Goal: Check status: Check status

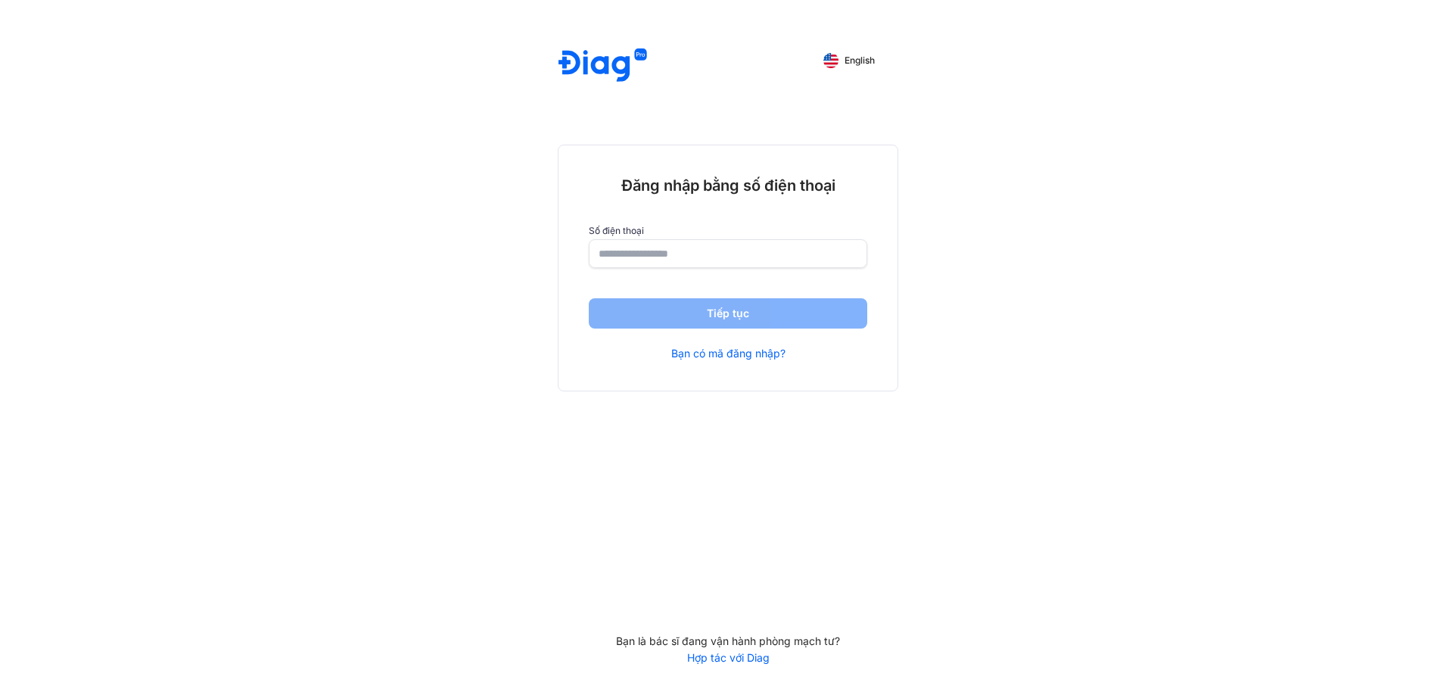
click at [705, 262] on input "number" at bounding box center [728, 253] width 259 height 27
click at [715, 256] on input "number" at bounding box center [727, 254] width 257 height 27
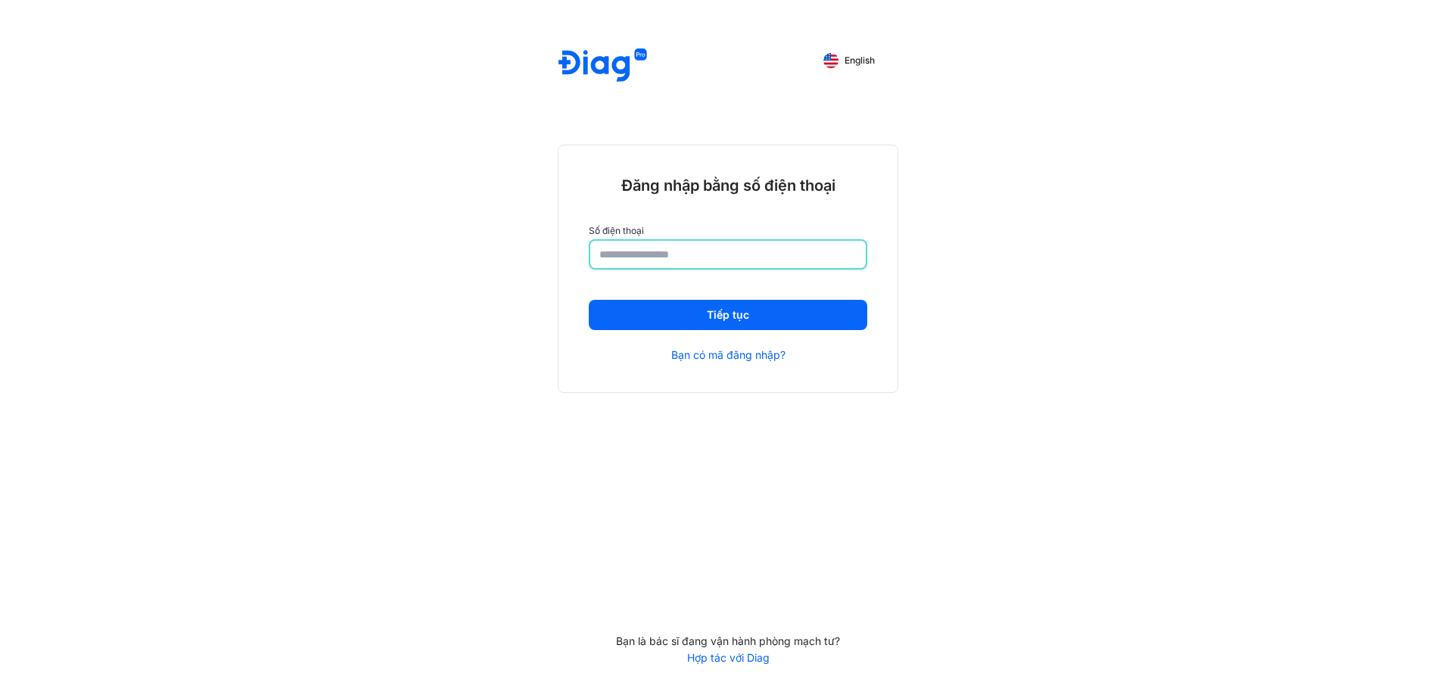
type input "**********"
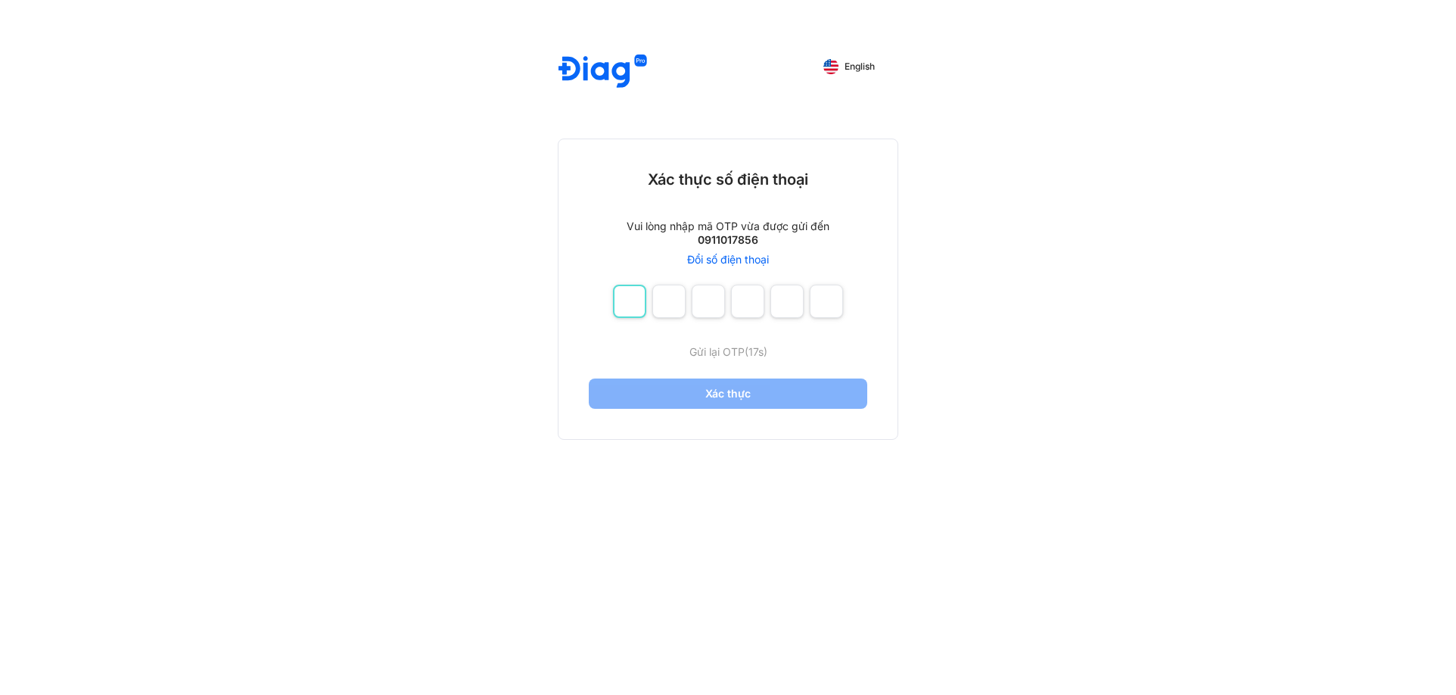
click at [634, 312] on input "number" at bounding box center [629, 301] width 33 height 33
type input "*"
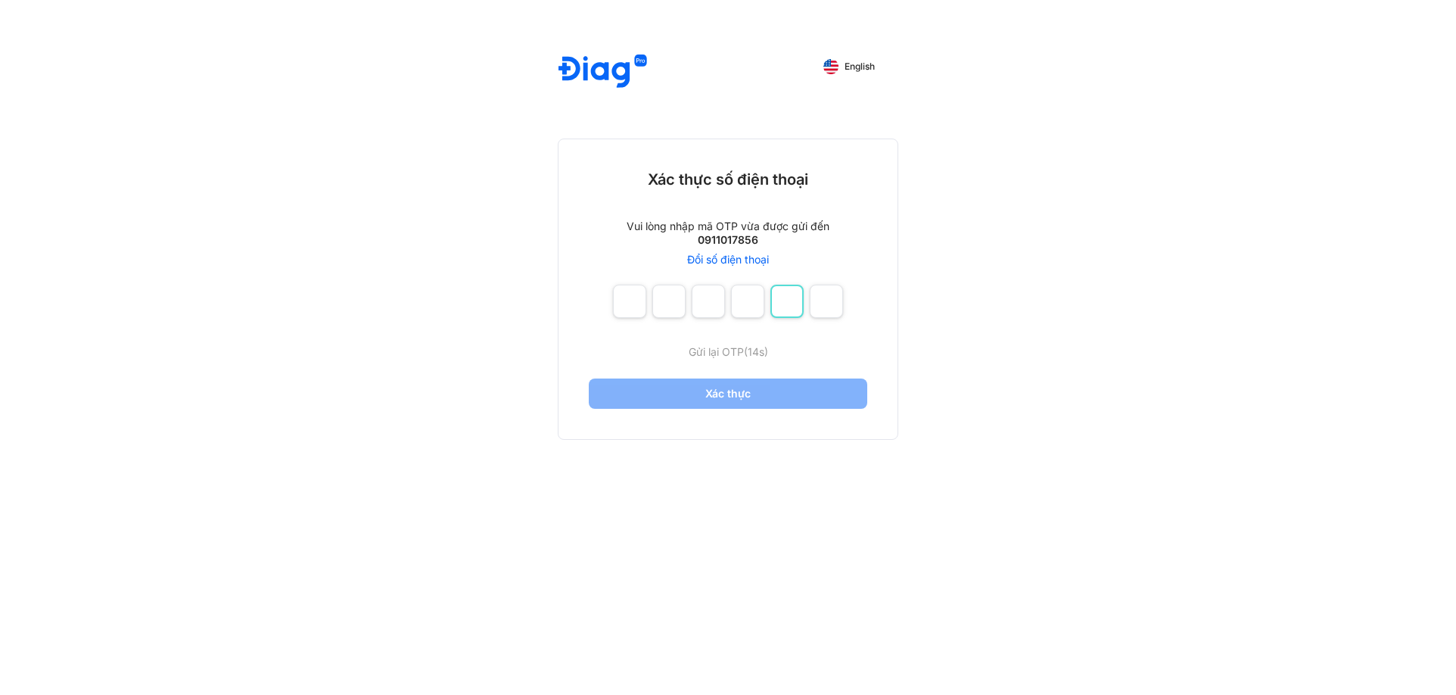
type input "*"
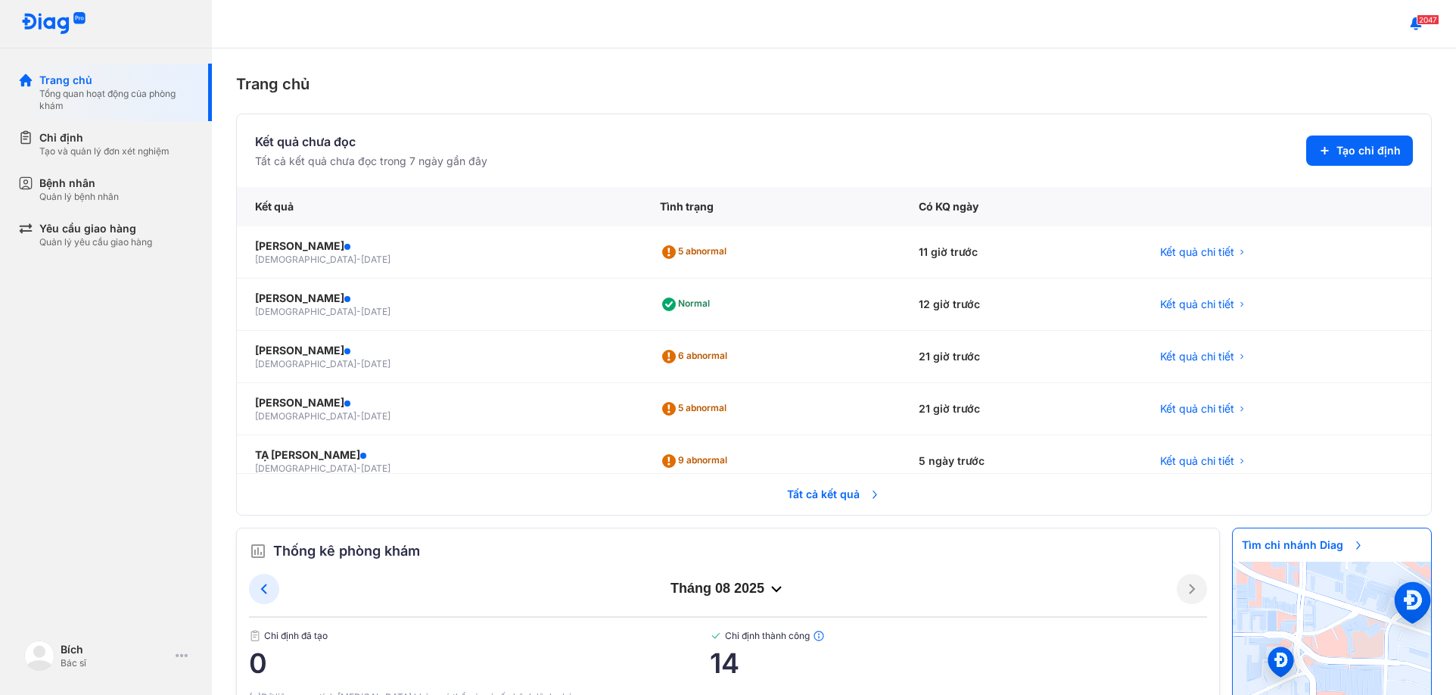
click at [547, 137] on section "Kết quả chưa đọc Tất cả kết quả chưa đọc trong 7 ngày gần đây Tạo chỉ định" at bounding box center [834, 150] width 1158 height 36
click at [1207, 307] on span "Kết quả chi tiết" at bounding box center [1197, 304] width 74 height 15
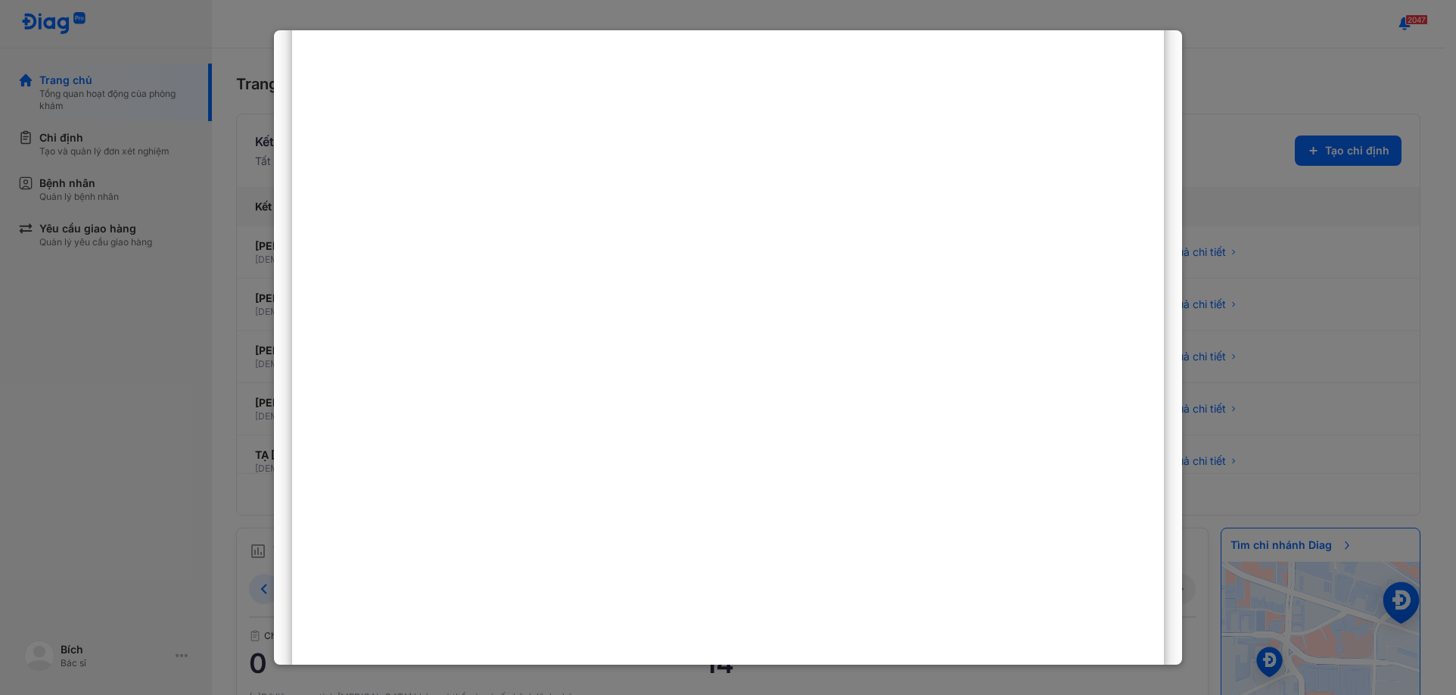
scroll to position [580, 0]
click at [1302, 51] on div at bounding box center [728, 347] width 1456 height 695
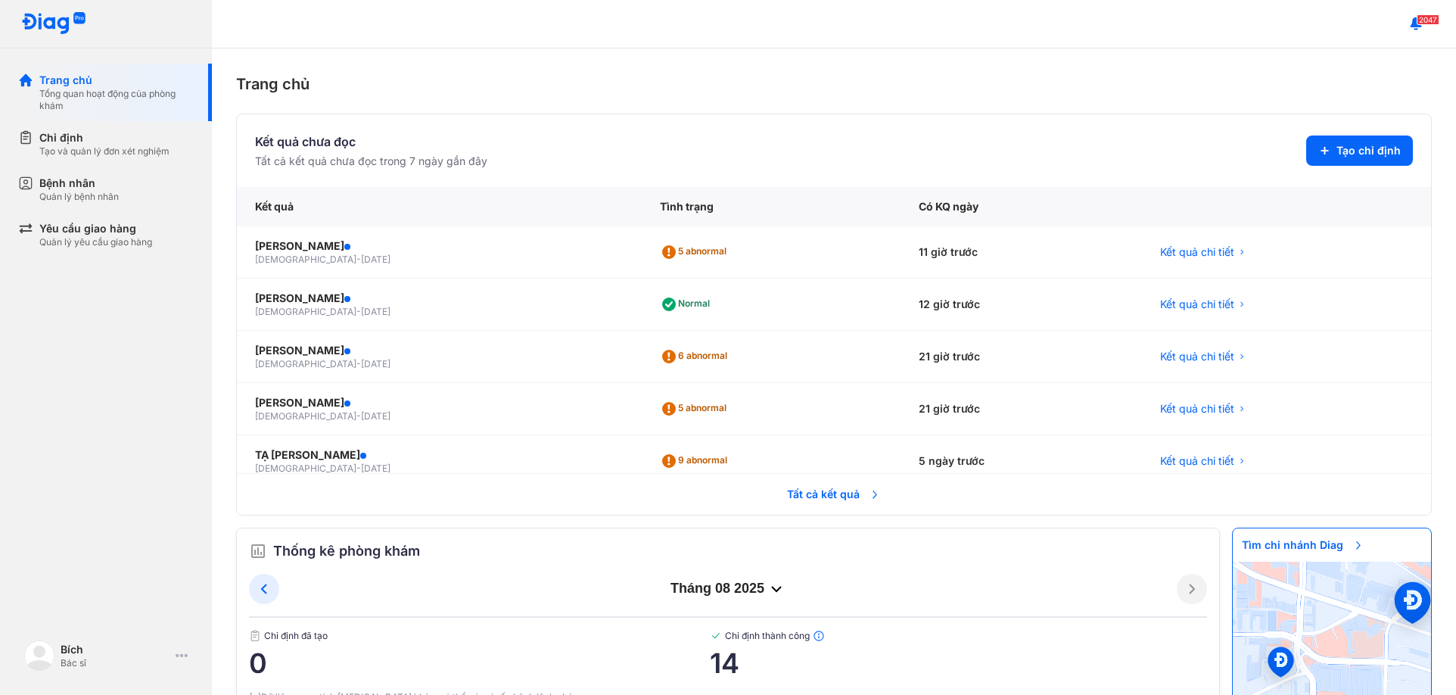
click at [526, 94] on div "Trang chủ" at bounding box center [834, 84] width 1196 height 23
click at [652, 86] on div "Trang chủ" at bounding box center [834, 84] width 1196 height 23
click at [530, 107] on div "Trang chủ Kết quả chưa đọc Tất cả kết quả chưa đọc trong 7 ngày gần đây Tạo chỉ…" at bounding box center [834, 371] width 1244 height 646
